Goal: Information Seeking & Learning: Learn about a topic

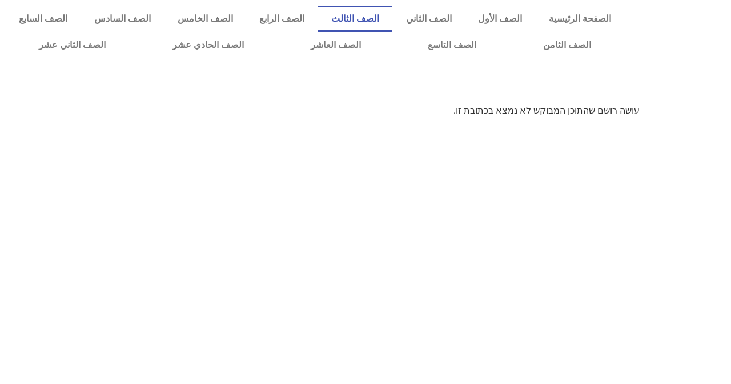
click at [393, 11] on link "الصف الثالث" at bounding box center [355, 19] width 75 height 26
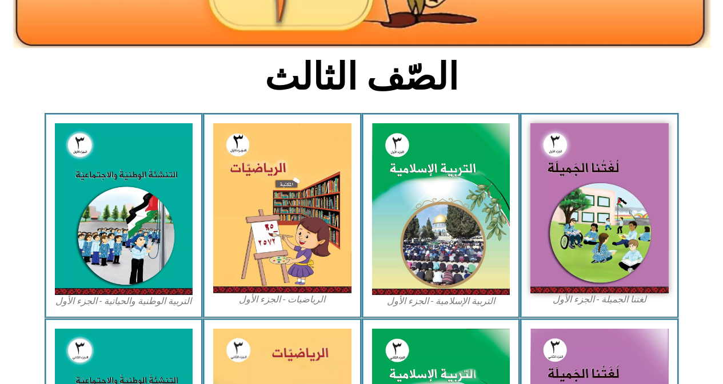
scroll to position [244, 0]
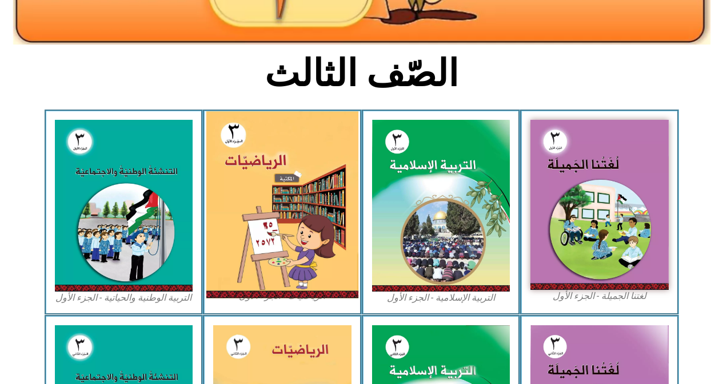
click at [310, 201] on img at bounding box center [282, 204] width 152 height 187
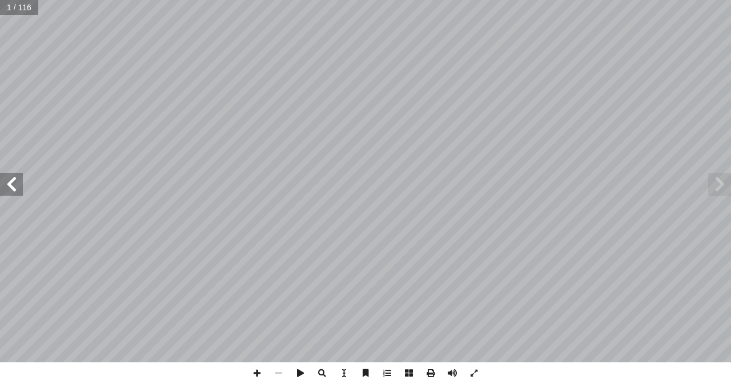
click at [22, 193] on span at bounding box center [11, 184] width 23 height 23
click at [19, 192] on span at bounding box center [11, 184] width 23 height 23
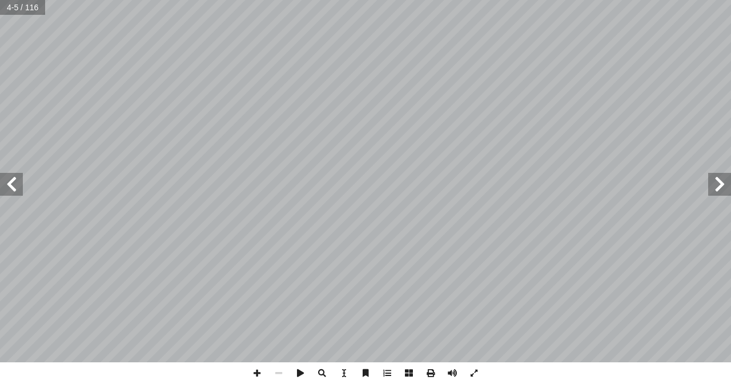
click at [19, 192] on span at bounding box center [11, 184] width 23 height 23
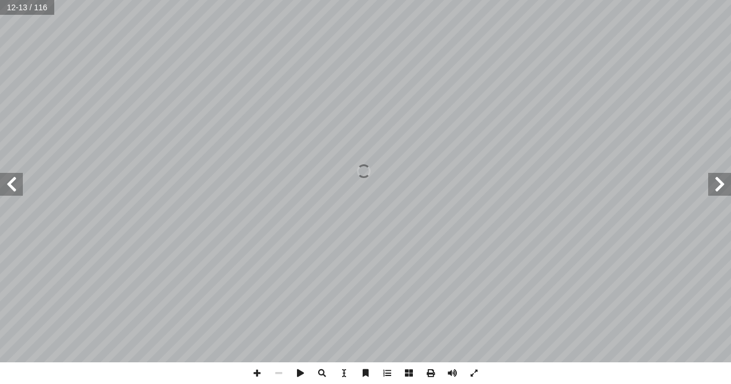
click at [19, 192] on span at bounding box center [11, 184] width 23 height 23
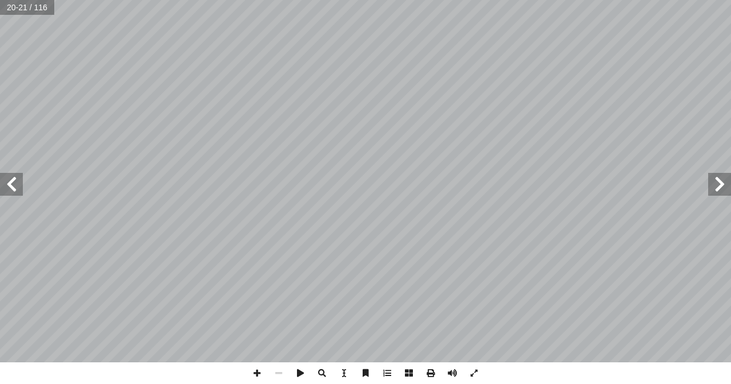
click at [19, 192] on span at bounding box center [11, 184] width 23 height 23
click at [253, 373] on span at bounding box center [257, 374] width 22 height 22
